Goal: Information Seeking & Learning: Learn about a topic

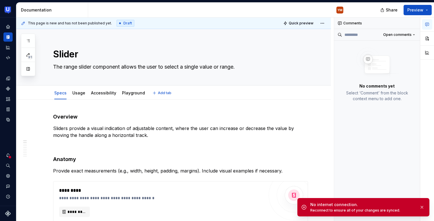
type textarea "*"
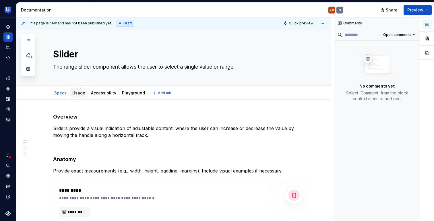
click at [81, 91] on link "Usage" at bounding box center [78, 92] width 13 height 5
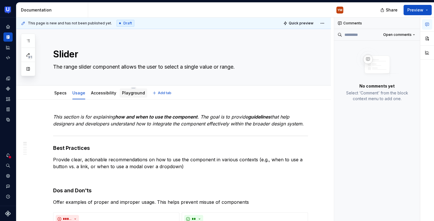
click at [139, 94] on link "Playground" at bounding box center [133, 92] width 23 height 5
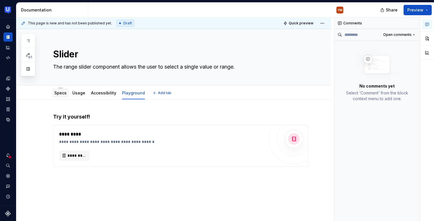
click at [64, 96] on div "Specs" at bounding box center [60, 93] width 12 height 7
click at [59, 93] on link "Specs" at bounding box center [60, 92] width 12 height 5
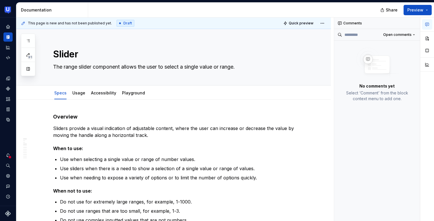
type textarea "*"
